Goal: Transaction & Acquisition: Purchase product/service

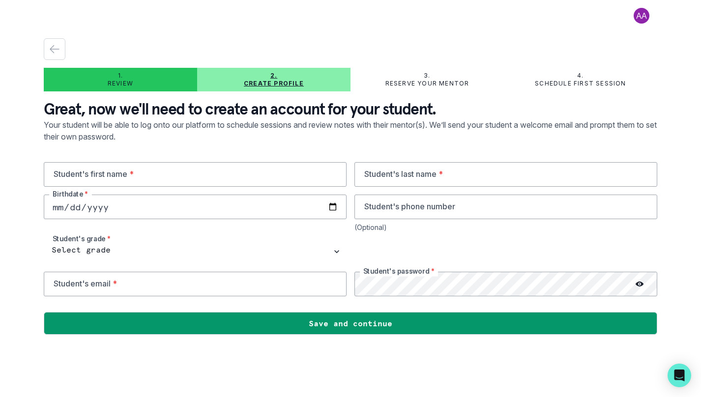
click at [640, 10] on button at bounding box center [641, 16] width 31 height 16
click at [624, 41] on button "Log out" at bounding box center [602, 41] width 109 height 18
click at [645, 19] on button at bounding box center [641, 16] width 31 height 16
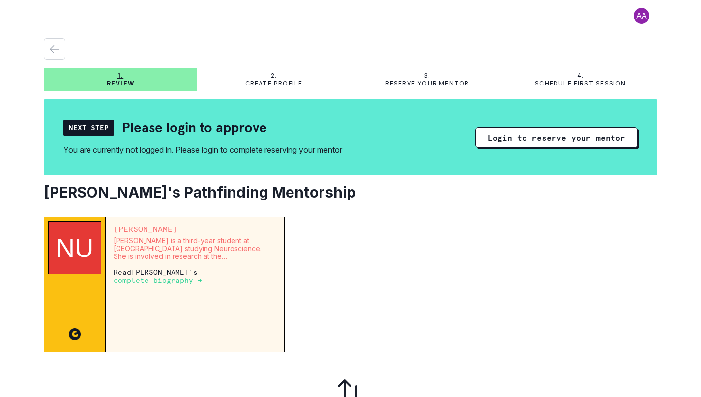
click at [643, 12] on button at bounding box center [641, 16] width 31 height 16
click at [623, 49] on button "Log out" at bounding box center [594, 41] width 109 height 18
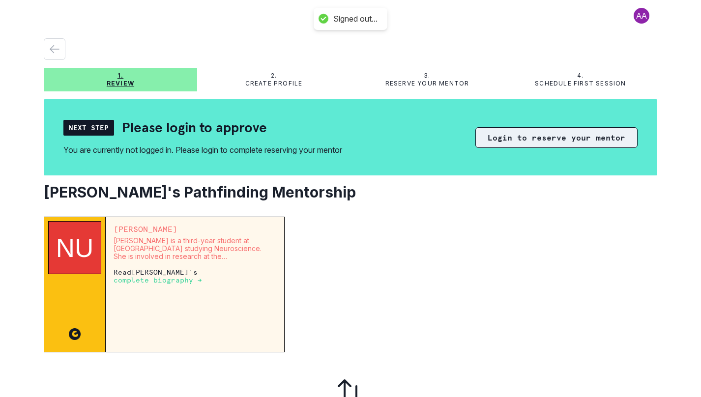
click at [601, 137] on button "Login to reserve your mentor" at bounding box center [556, 137] width 162 height 21
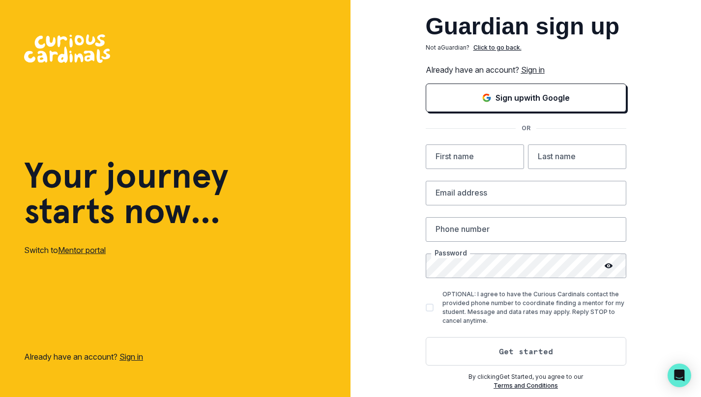
click at [527, 66] on link "Sign in" at bounding box center [533, 70] width 24 height 10
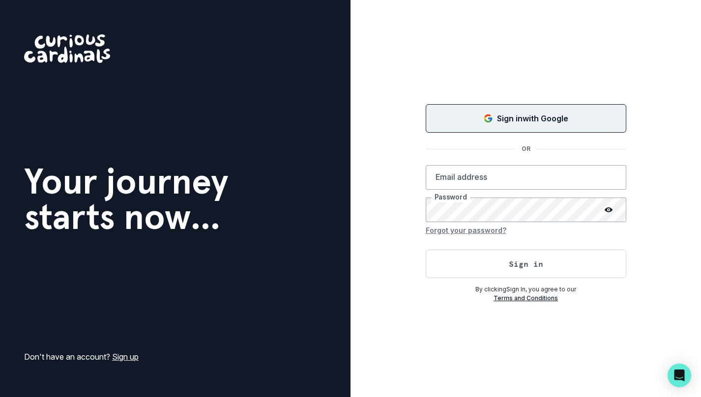
click at [571, 113] on div "Sign in with Google" at bounding box center [526, 119] width 176 height 12
click at [595, 133] on button "Loading..." at bounding box center [526, 118] width 201 height 31
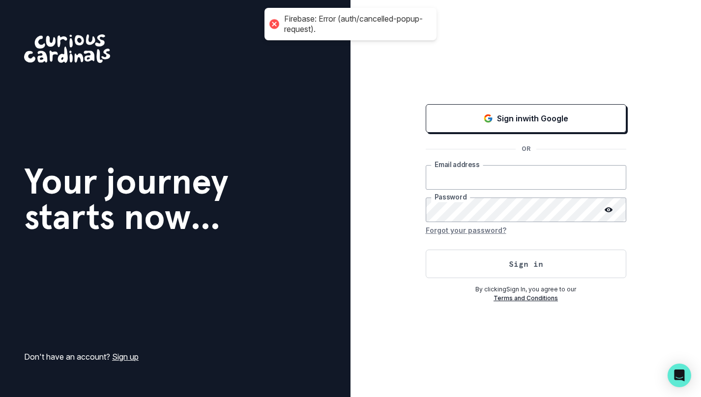
click at [580, 180] on input "email" at bounding box center [526, 177] width 201 height 25
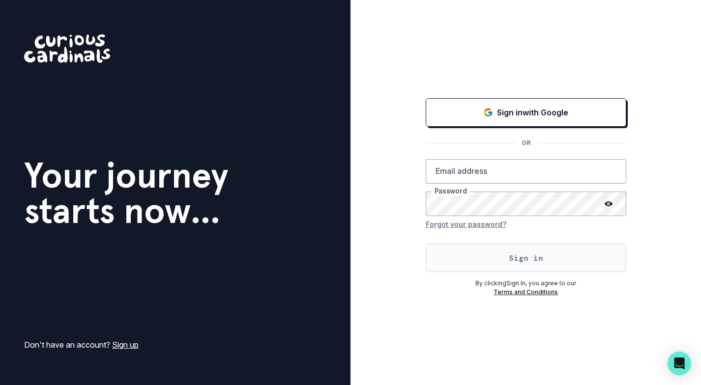
click at [572, 262] on button "Sign in" at bounding box center [526, 258] width 201 height 29
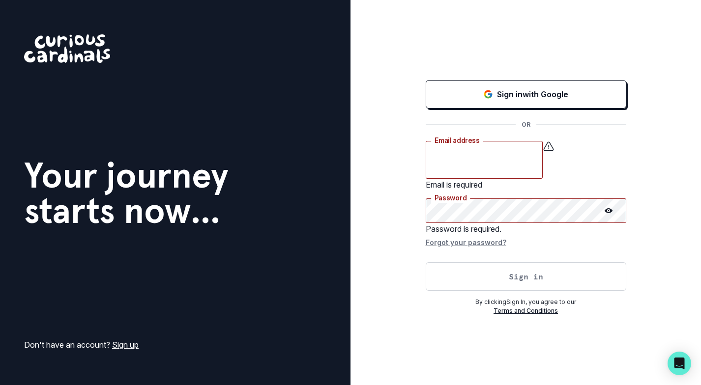
type input "[EMAIL_ADDRESS][DOMAIN_NAME]"
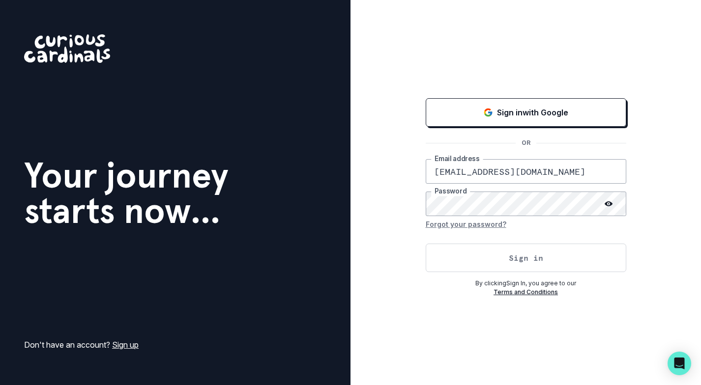
click at [426, 244] on button "Sign in" at bounding box center [526, 258] width 201 height 29
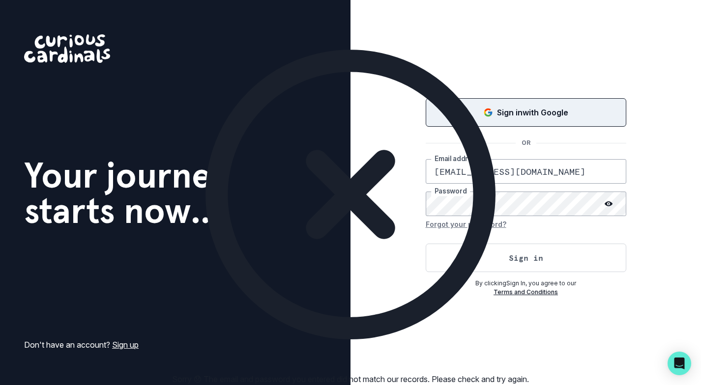
click at [607, 114] on div "Sign in with Google" at bounding box center [526, 113] width 176 height 12
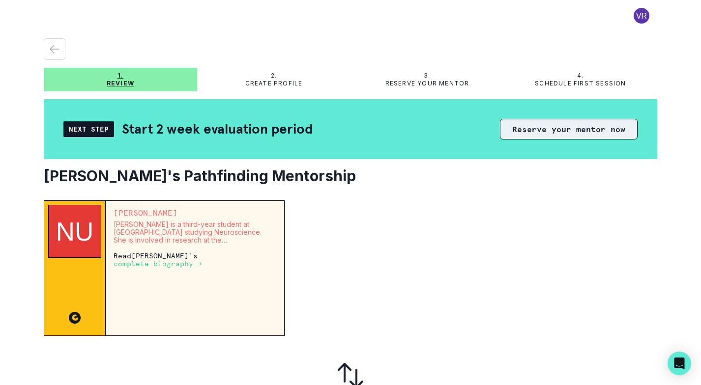
click at [568, 135] on button "Reserve your mentor now" at bounding box center [569, 129] width 138 height 21
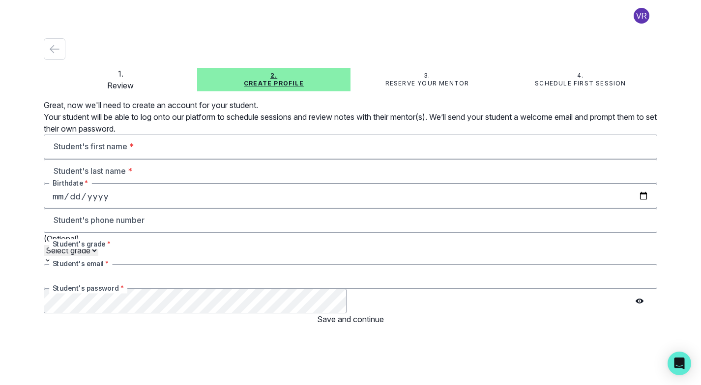
type input "[EMAIL_ADDRESS][DOMAIN_NAME]"
click at [226, 159] on input "text" at bounding box center [350, 147] width 613 height 25
type input "[PERSON_NAME]"
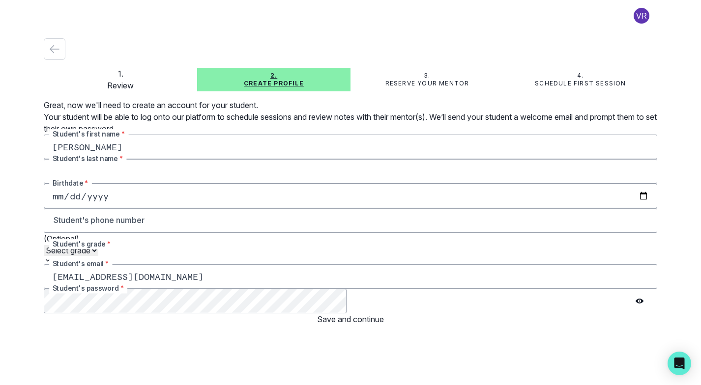
click at [403, 173] on input "text" at bounding box center [350, 171] width 613 height 25
type input "[PERSON_NAME]"
click at [241, 205] on input "date" at bounding box center [350, 196] width 613 height 25
click at [328, 207] on input "date" at bounding box center [350, 196] width 613 height 25
type input "2012-03-08"
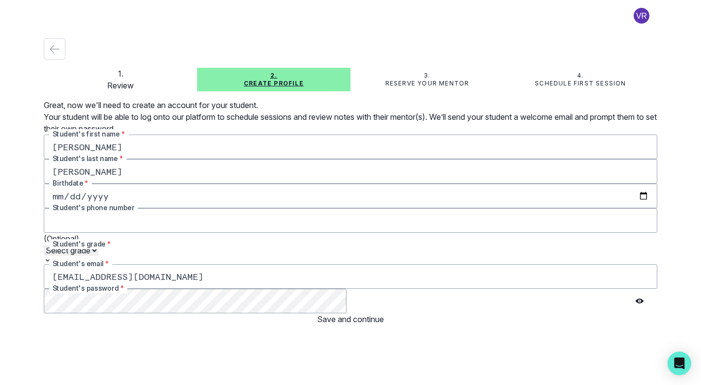
click at [447, 208] on input "tel" at bounding box center [350, 220] width 613 height 25
type input "3052818230"
click at [496, 324] on button "Save and continue" at bounding box center [350, 320] width 613 height 12
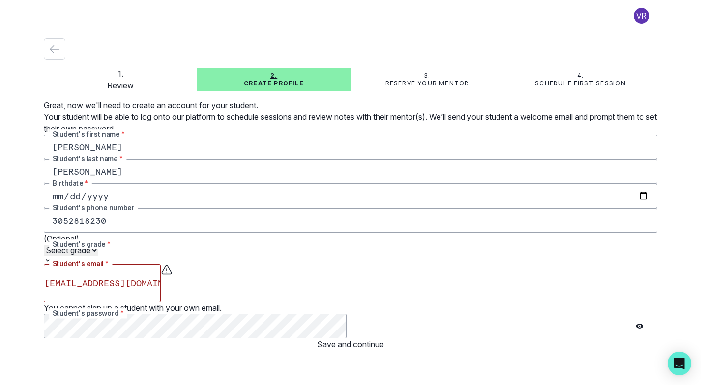
click at [98, 255] on select "Select grade 1st Grade 2nd Grade 3rd Grade 4th Grade 5th Grade 6th Grade 7th Gr…" at bounding box center [71, 250] width 55 height 11
select select "8th Grade"
click at [44, 245] on select "Select grade 1st Grade 2nd Grade 3rd Grade 4th Grade 5th Grade 6th Grade 7th Gr…" at bounding box center [71, 250] width 55 height 11
click at [290, 339] on button "Save and continue" at bounding box center [350, 345] width 613 height 12
click at [394, 339] on button "Save and continue" at bounding box center [350, 345] width 613 height 12
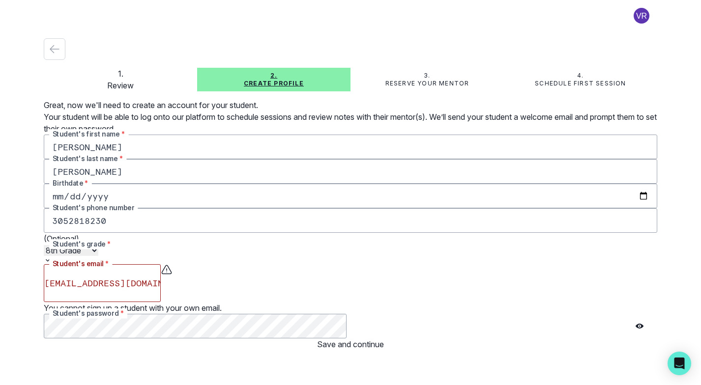
click at [309, 342] on button "Save and continue" at bounding box center [350, 345] width 613 height 12
click at [339, 339] on button "Save and continue" at bounding box center [350, 345] width 613 height 12
click at [98, 252] on select "Select grade 1st Grade 2nd Grade 3rd Grade 4th Grade 5th Grade 6th Grade 7th Gr…" at bounding box center [71, 250] width 55 height 11
click at [161, 287] on input "valemiaramos@gmail.com" at bounding box center [102, 283] width 117 height 38
click at [161, 296] on input "valemiaramos@gmail.com" at bounding box center [102, 283] width 117 height 38
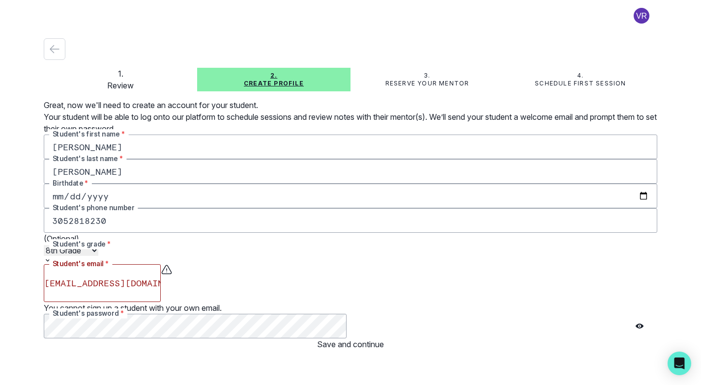
click at [161, 289] on input "valemiaramos@gmail.com" at bounding box center [102, 283] width 117 height 38
